Goal: Find specific page/section: Find specific page/section

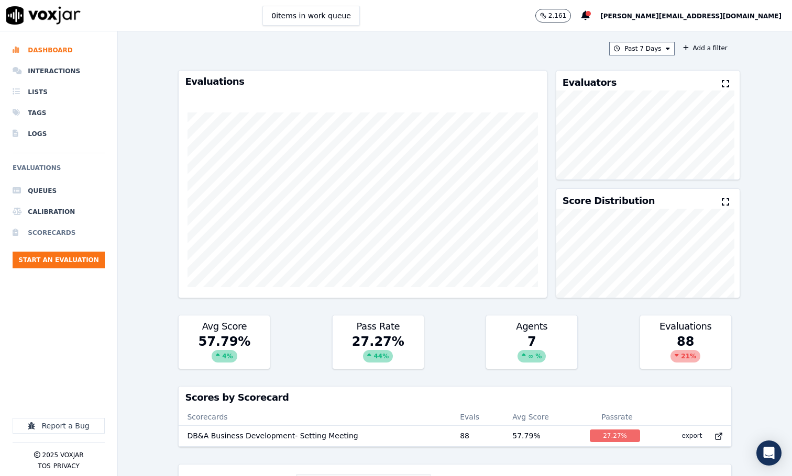
click at [60, 234] on li "Scorecards" at bounding box center [59, 233] width 92 height 21
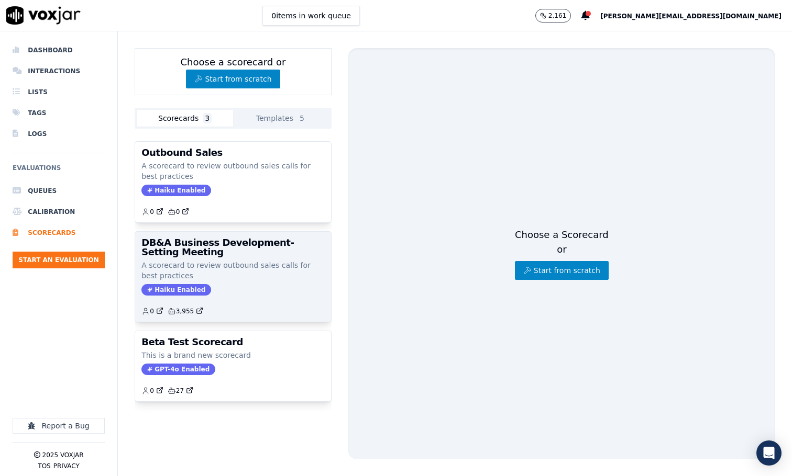
click at [211, 247] on h3 "DB&A Business Development- Setting Meeting" at bounding box center [232, 247] width 183 height 19
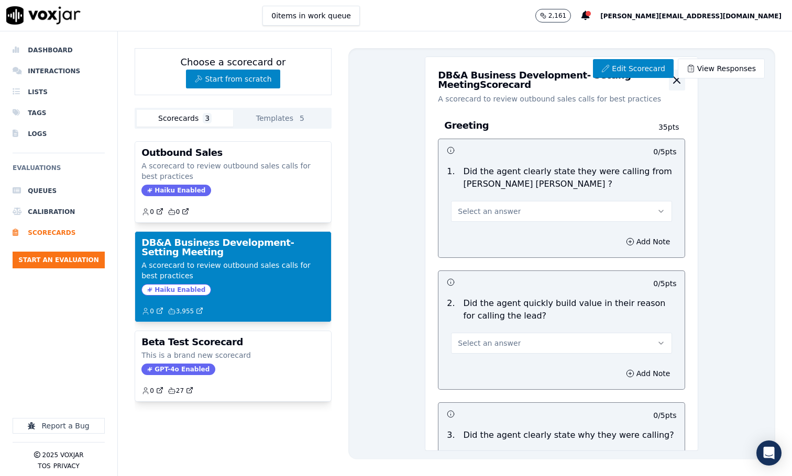
click at [673, 83] on icon "button" at bounding box center [676, 80] width 6 height 6
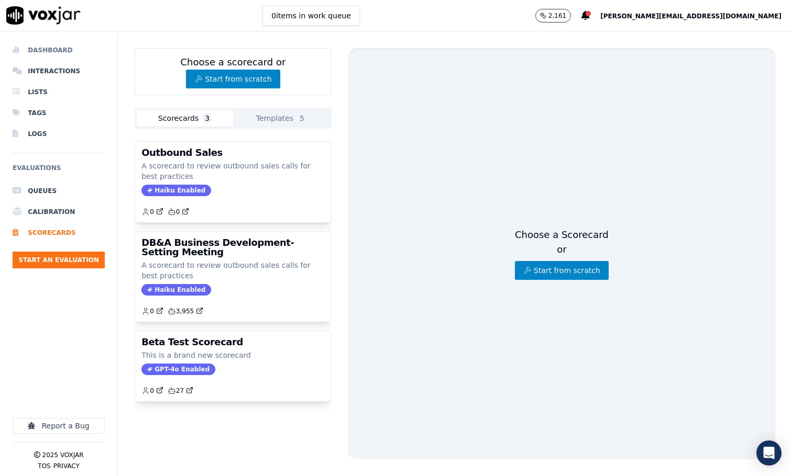
click at [46, 50] on li "Dashboard" at bounding box center [59, 50] width 92 height 21
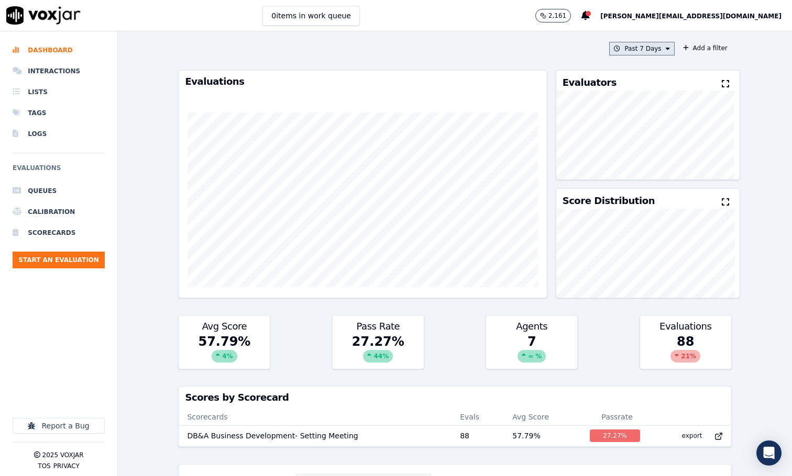
click at [643, 49] on button "Past 7 Days" at bounding box center [641, 49] width 65 height 14
click at [649, 173] on button "Add" at bounding box center [658, 169] width 20 height 17
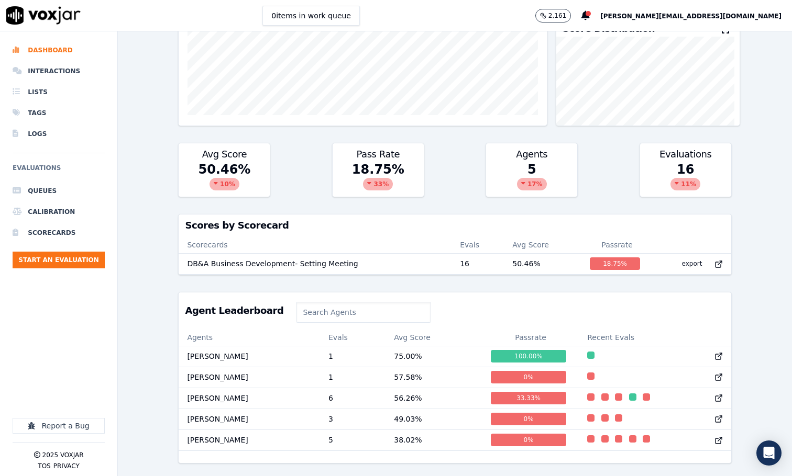
scroll to position [1, 0]
click at [52, 48] on li "Dashboard" at bounding box center [59, 50] width 92 height 21
